Goal: Browse casually: Explore the website without a specific task or goal

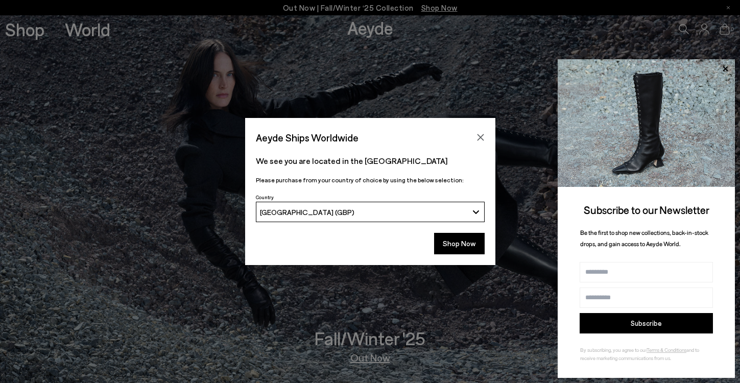
click at [482, 129] on div "Aeyde Ships Worldwide" at bounding box center [370, 132] width 250 height 29
click at [479, 136] on icon "Close" at bounding box center [480, 137] width 7 height 7
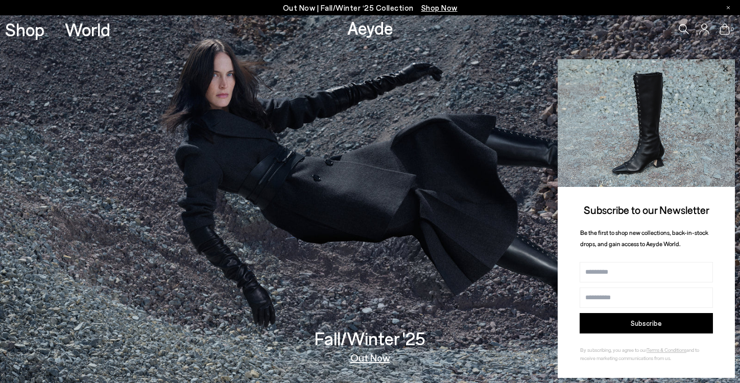
click at [726, 64] on icon at bounding box center [724, 68] width 13 height 13
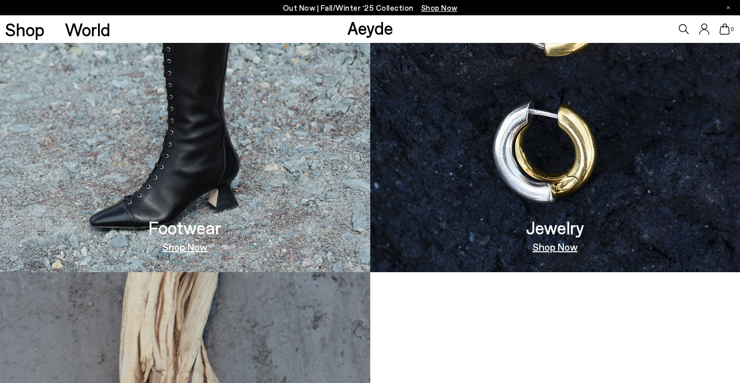
scroll to position [715, 0]
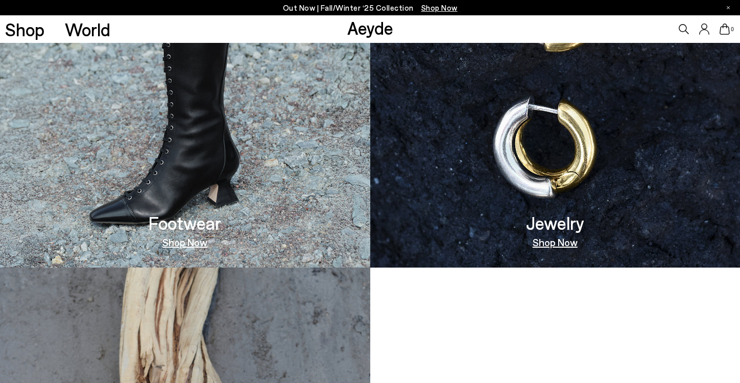
click at [278, 197] on img at bounding box center [185, 84] width 370 height 368
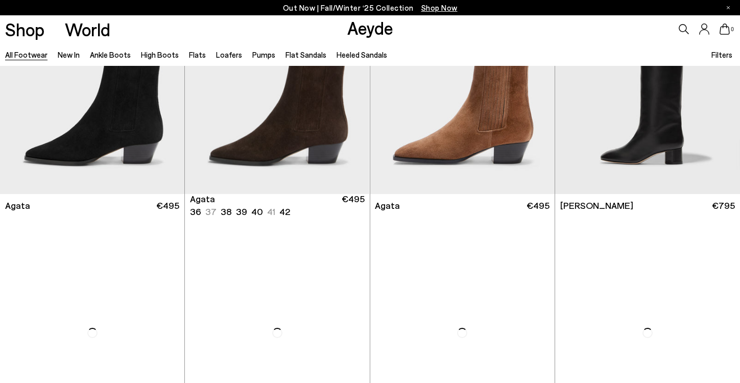
scroll to position [460, 0]
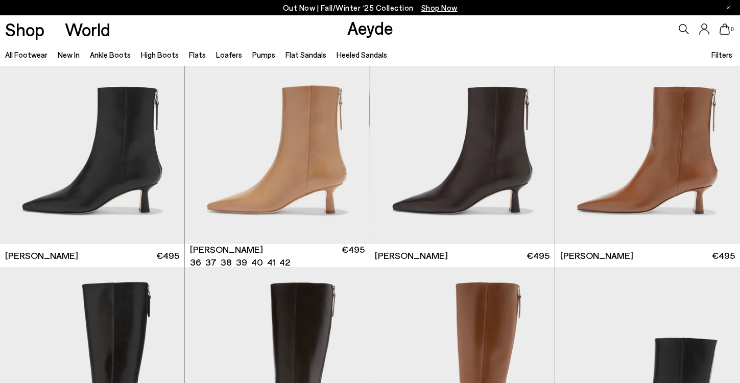
scroll to position [1991, 0]
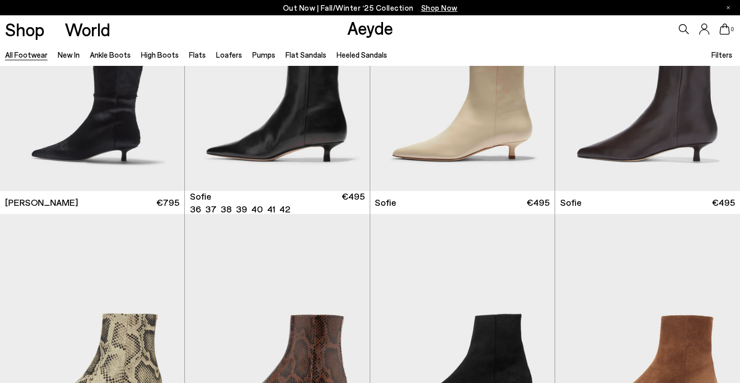
scroll to position [3319, 0]
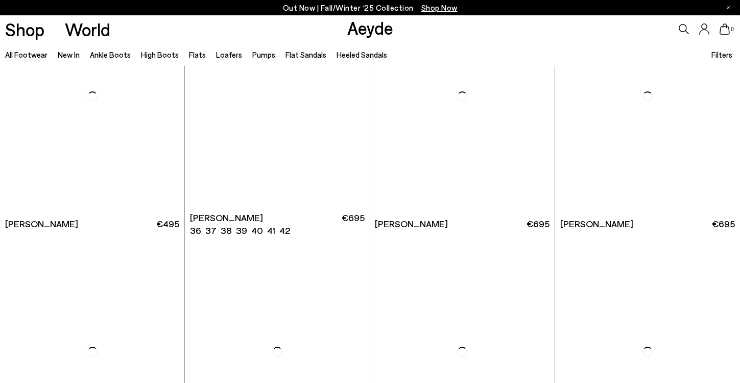
scroll to position [4749, 0]
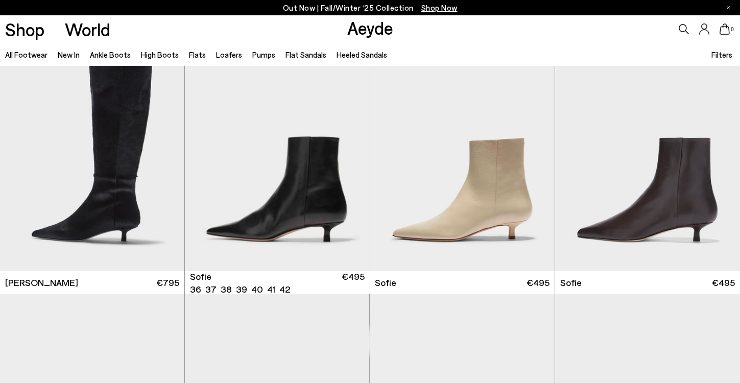
scroll to position [3013, 0]
